Goal: Task Accomplishment & Management: Manage account settings

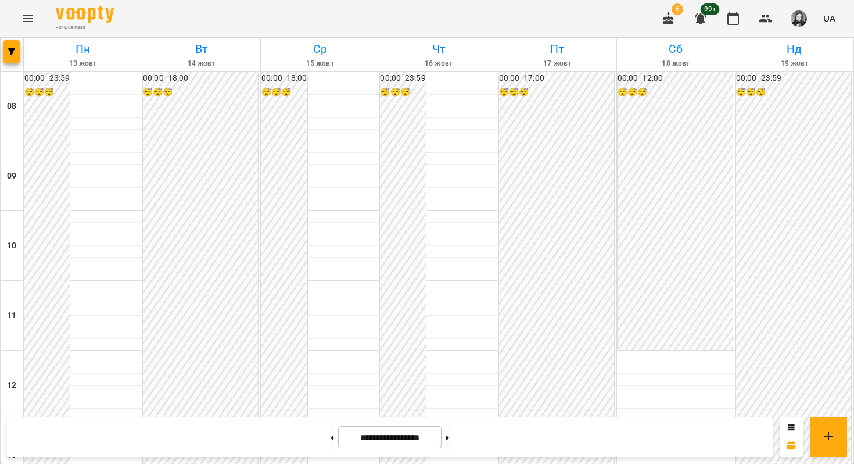
scroll to position [672, 0]
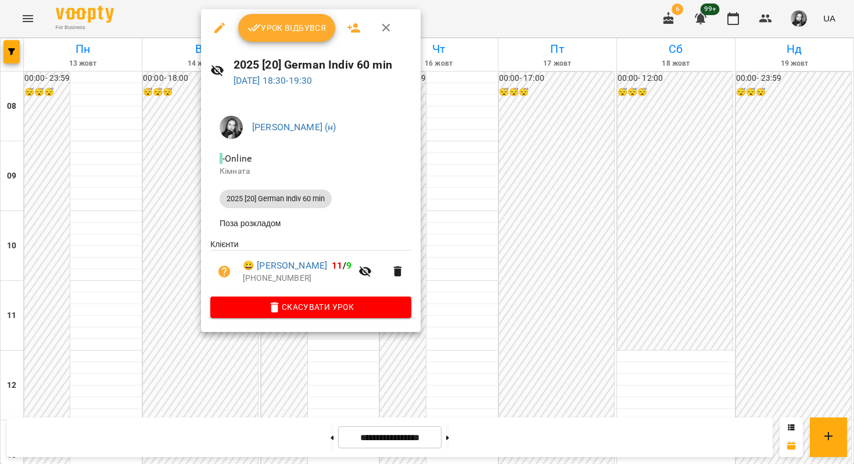
click at [257, 23] on icon "button" at bounding box center [255, 28] width 14 height 14
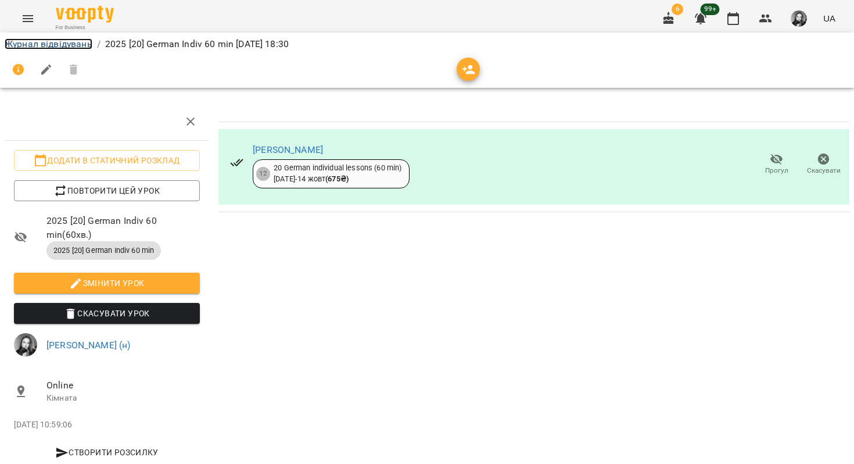
click at [83, 44] on link "Журнал відвідувань" at bounding box center [49, 43] width 88 height 11
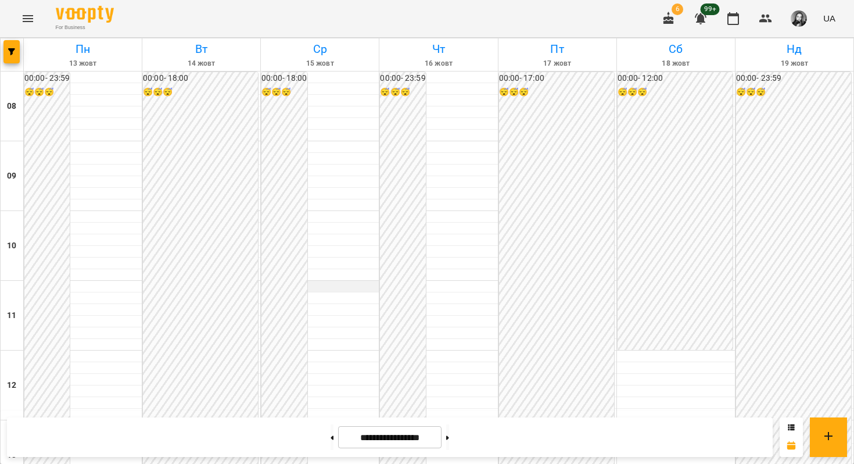
scroll to position [631, 0]
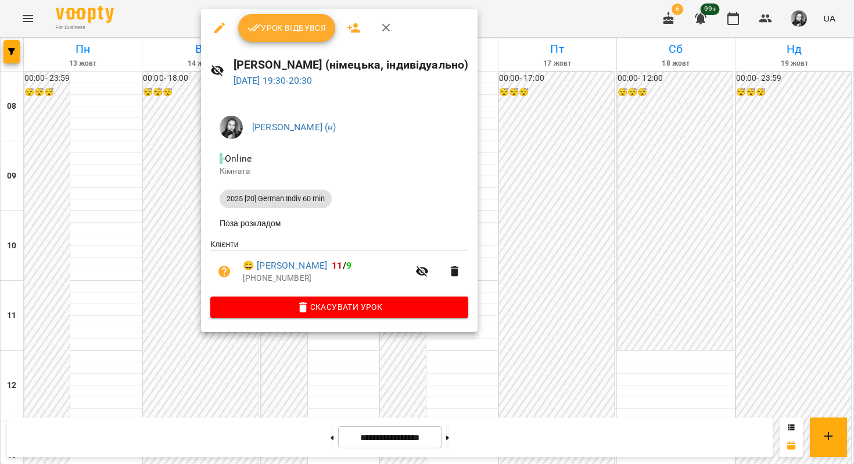
click at [288, 29] on span "Урок відбувся" at bounding box center [287, 28] width 79 height 14
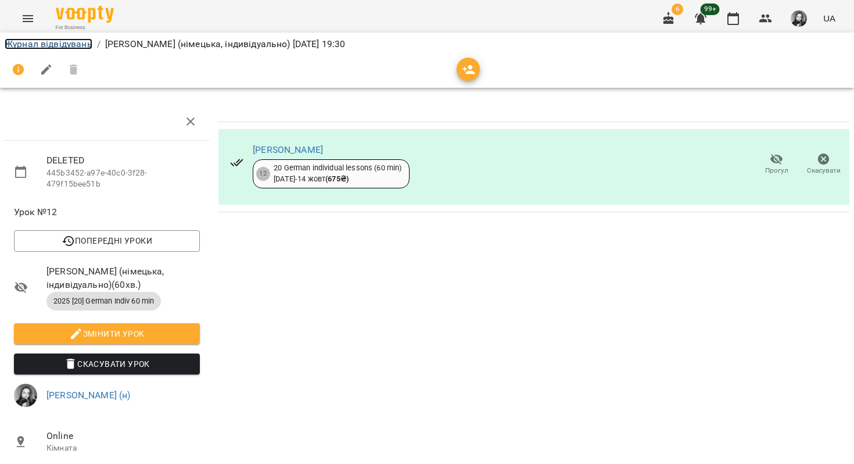
click at [72, 48] on link "Журнал відвідувань" at bounding box center [49, 43] width 88 height 11
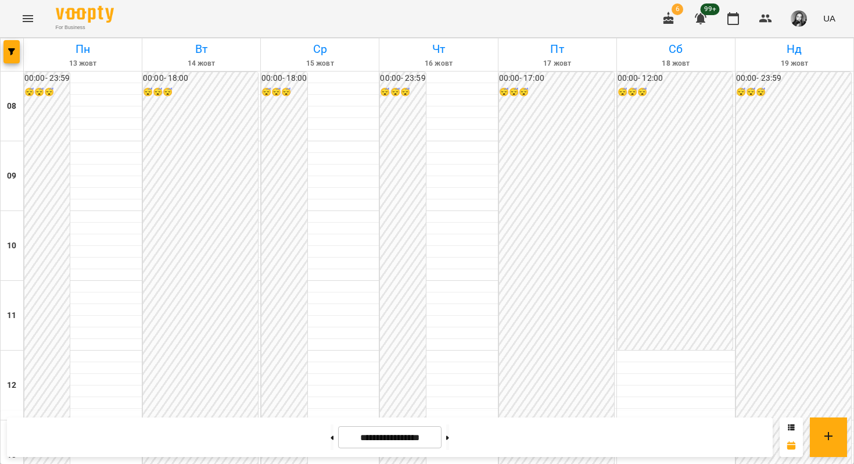
scroll to position [593, 0]
